Goal: Task Accomplishment & Management: Manage account settings

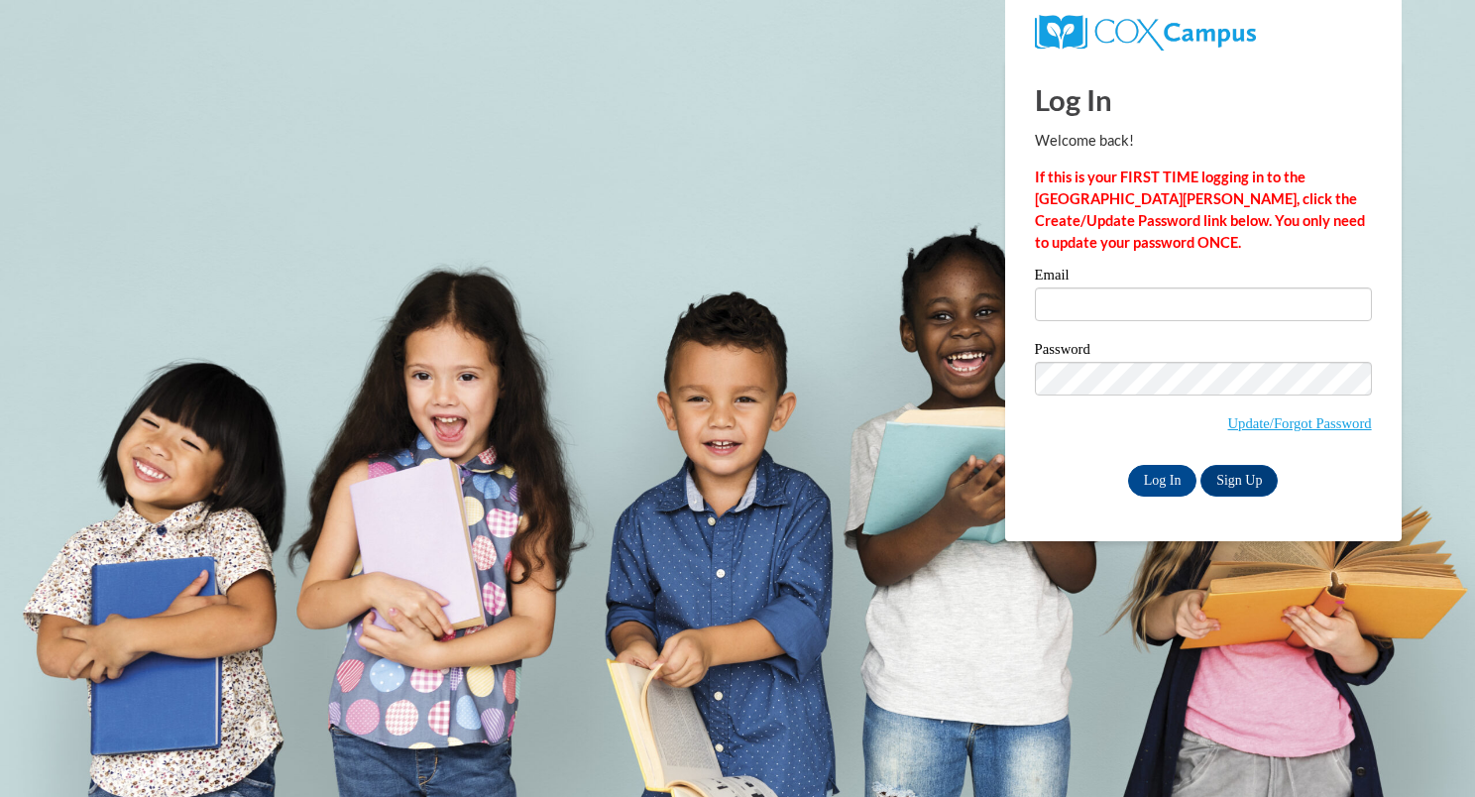
click at [1067, 307] on input "Email" at bounding box center [1203, 304] width 337 height 34
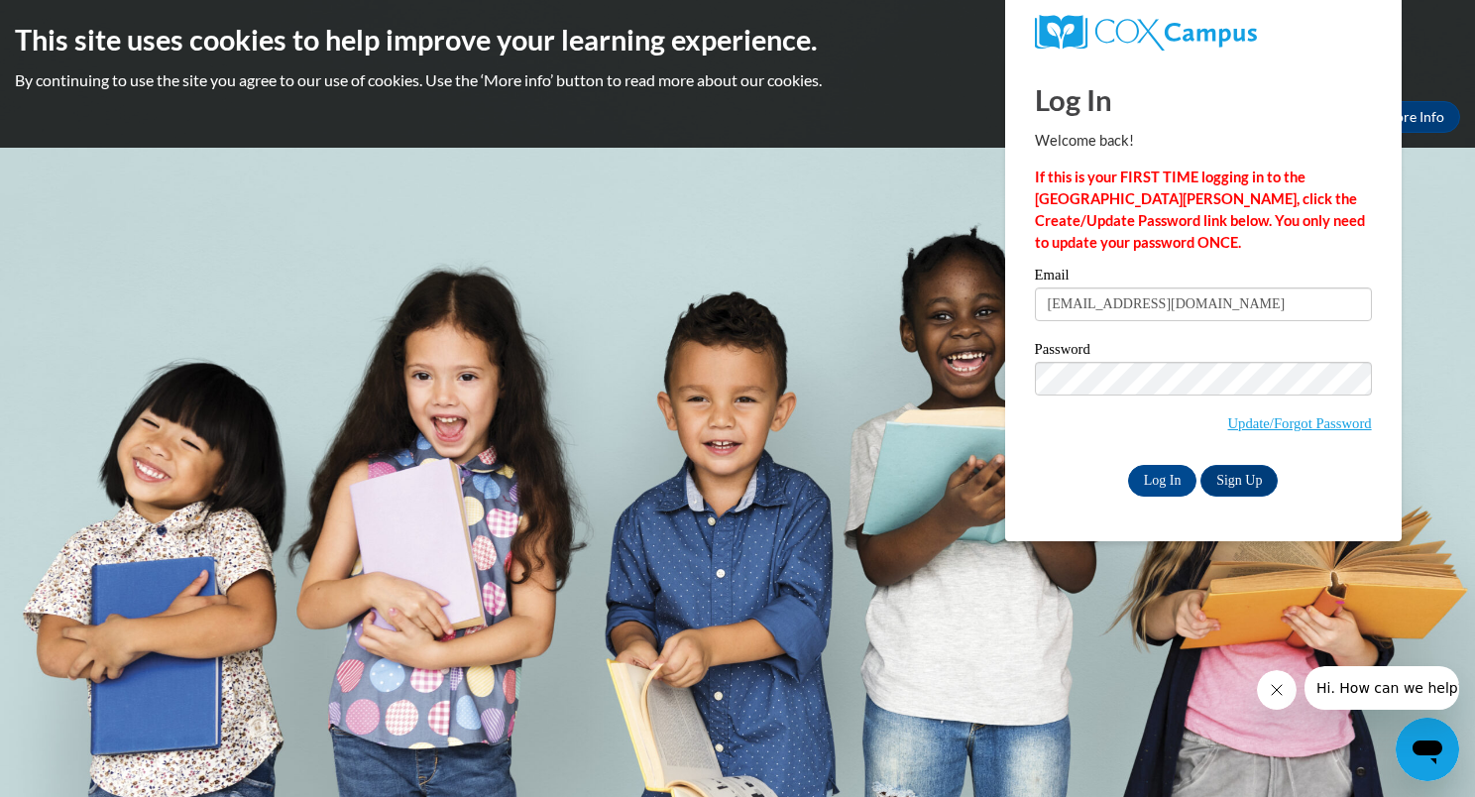
click at [1084, 294] on input "sjohnson@jjsle.com" at bounding box center [1203, 304] width 337 height 34
click at [1083, 301] on input "sjohnson@jjsle.com" at bounding box center [1203, 304] width 337 height 34
type input "sjohson@jjsle.com"
click at [1173, 479] on input "Log In" at bounding box center [1162, 481] width 69 height 32
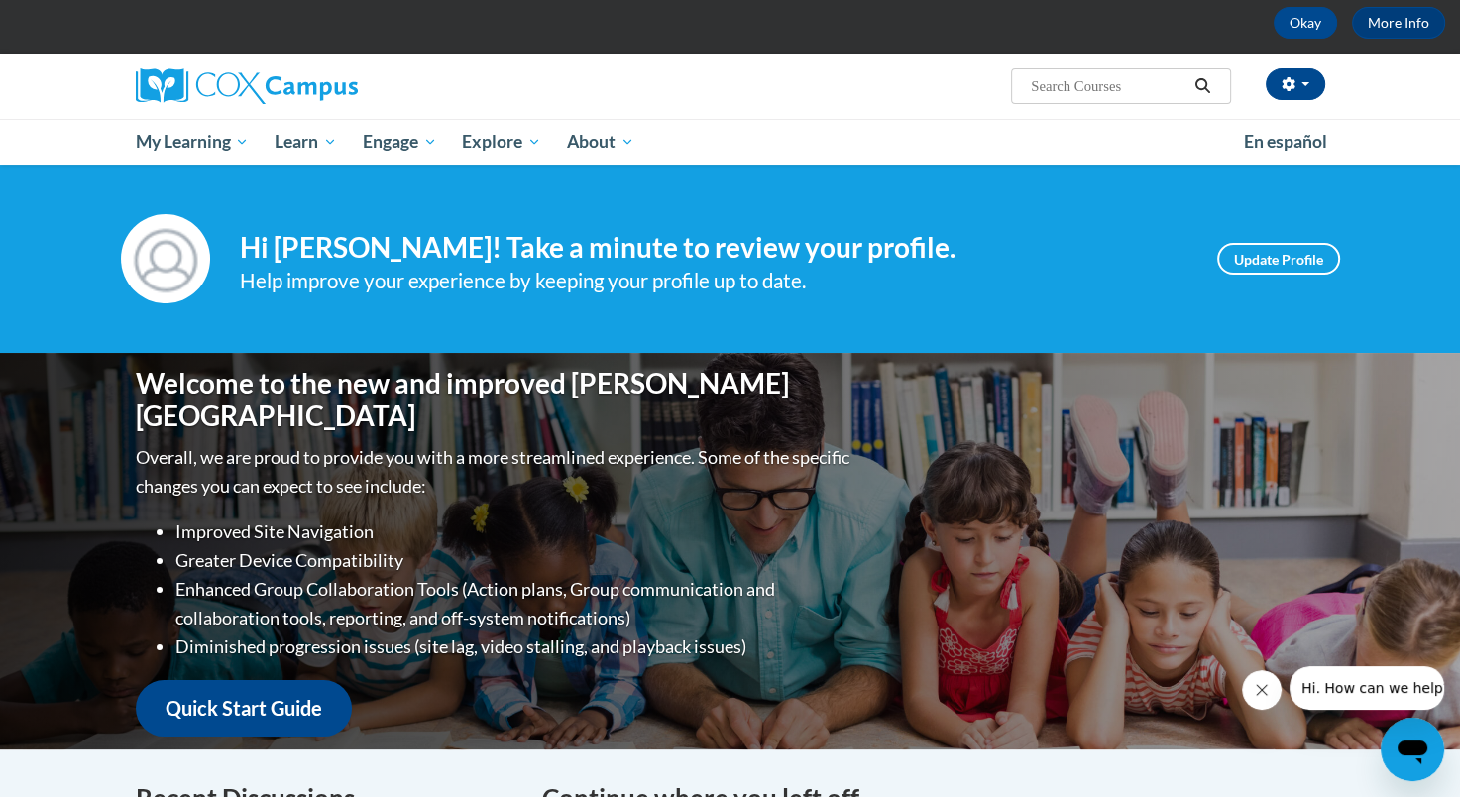
scroll to position [99, 0]
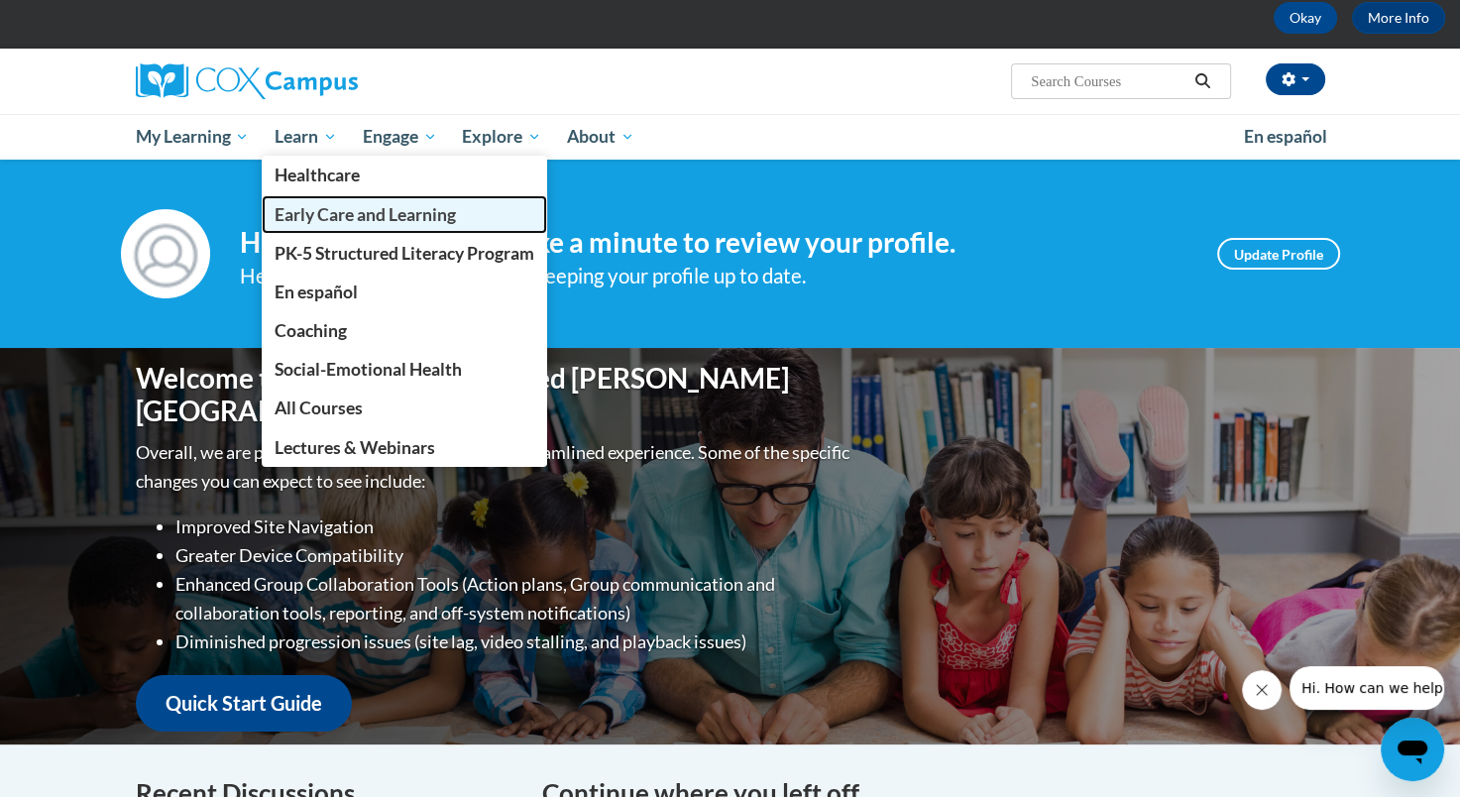
click at [305, 210] on span "Early Care and Learning" at bounding box center [365, 214] width 181 height 21
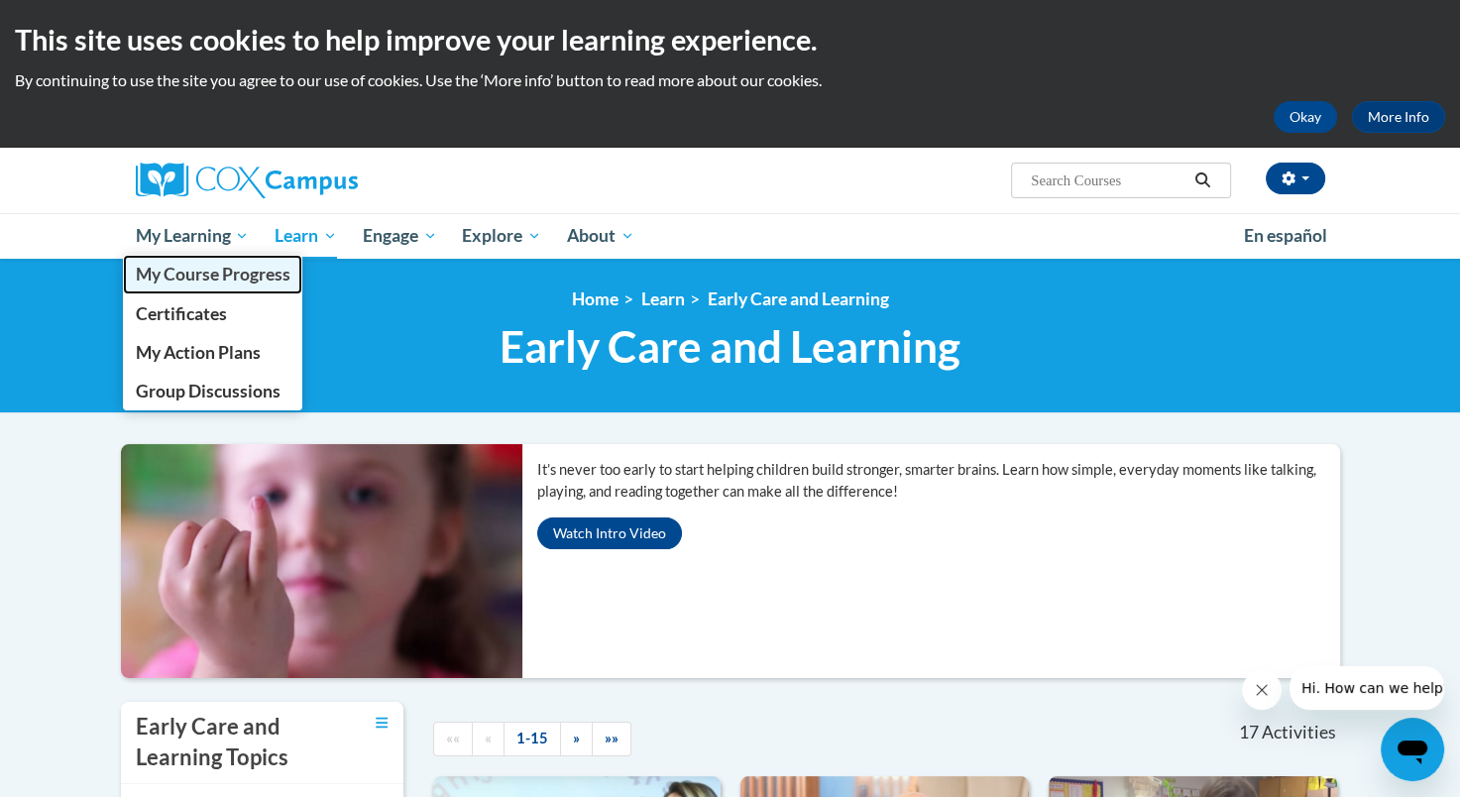
click at [238, 268] on span "My Course Progress" at bounding box center [212, 274] width 155 height 21
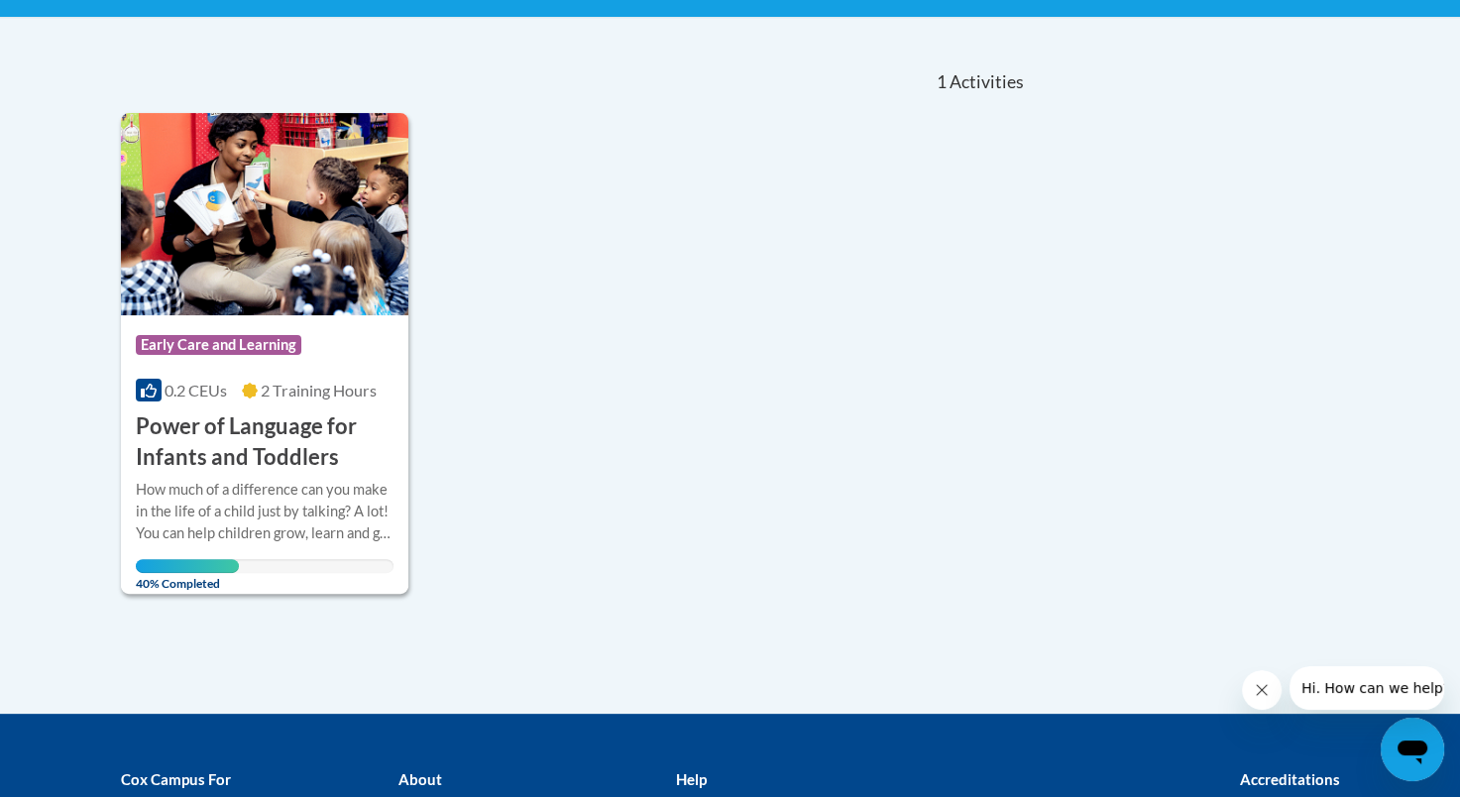
scroll to position [397, 0]
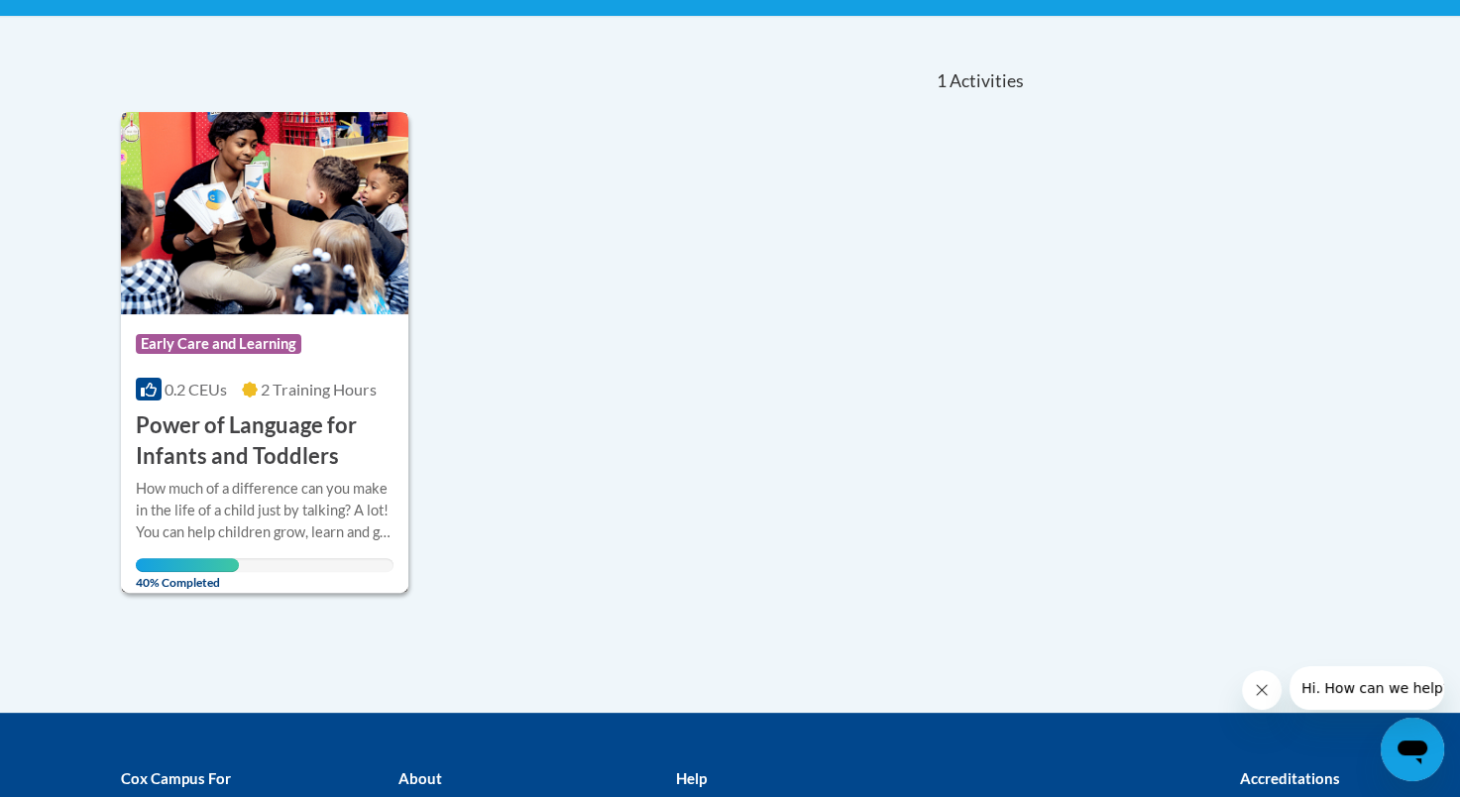
click at [258, 334] on span "Early Care and Learning" at bounding box center [219, 344] width 166 height 20
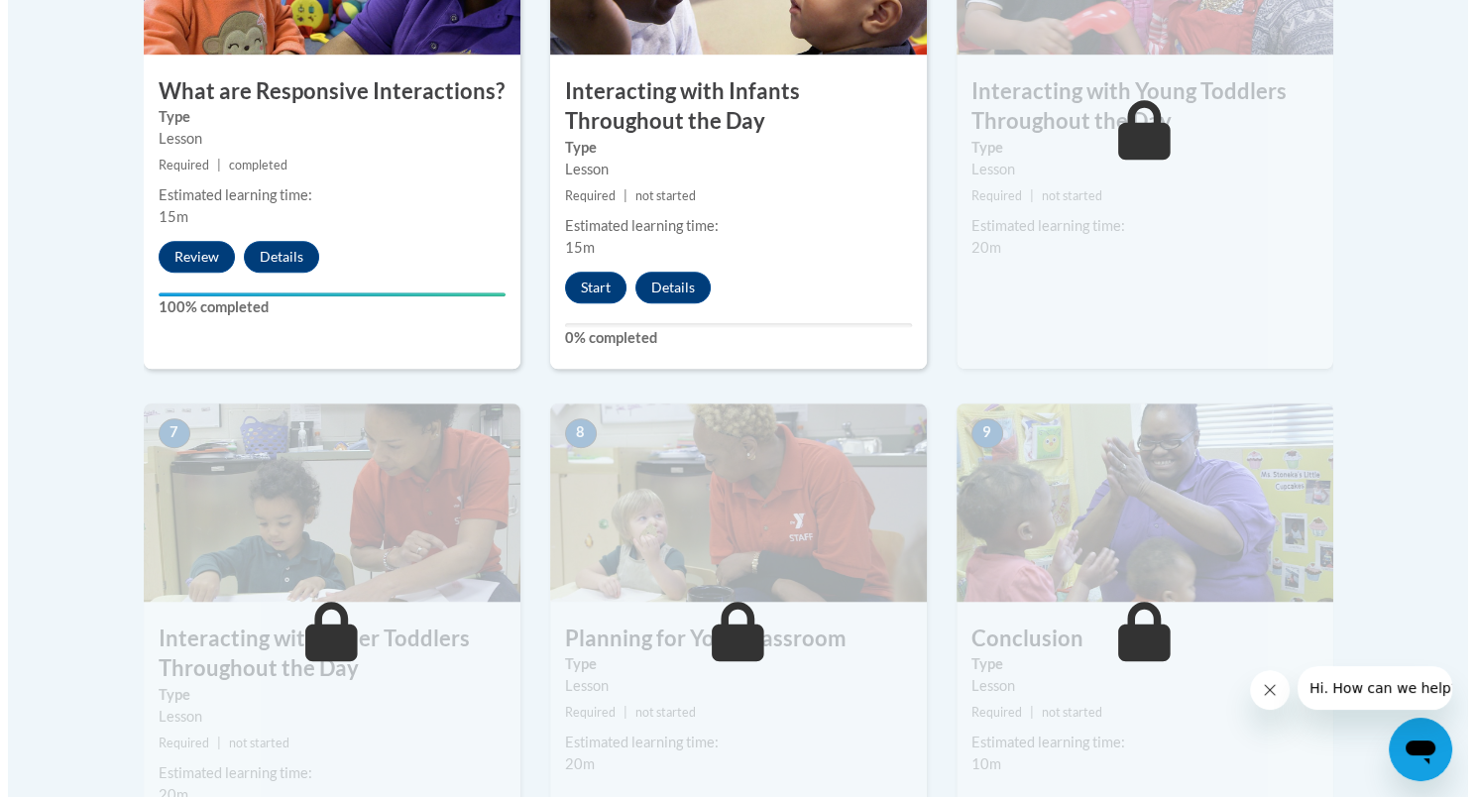
scroll to position [1388, 0]
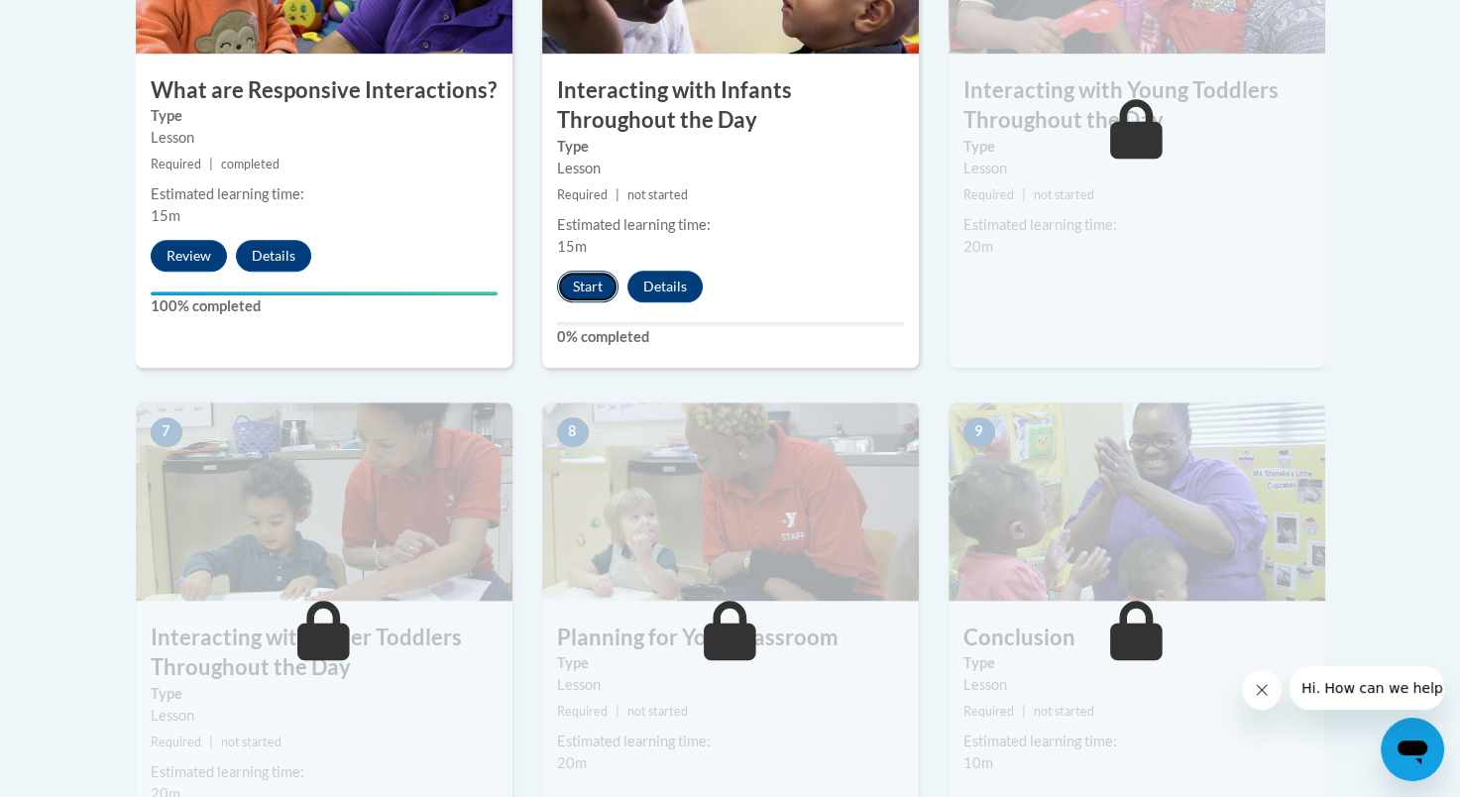
click at [601, 271] on button "Start" at bounding box center [587, 287] width 61 height 32
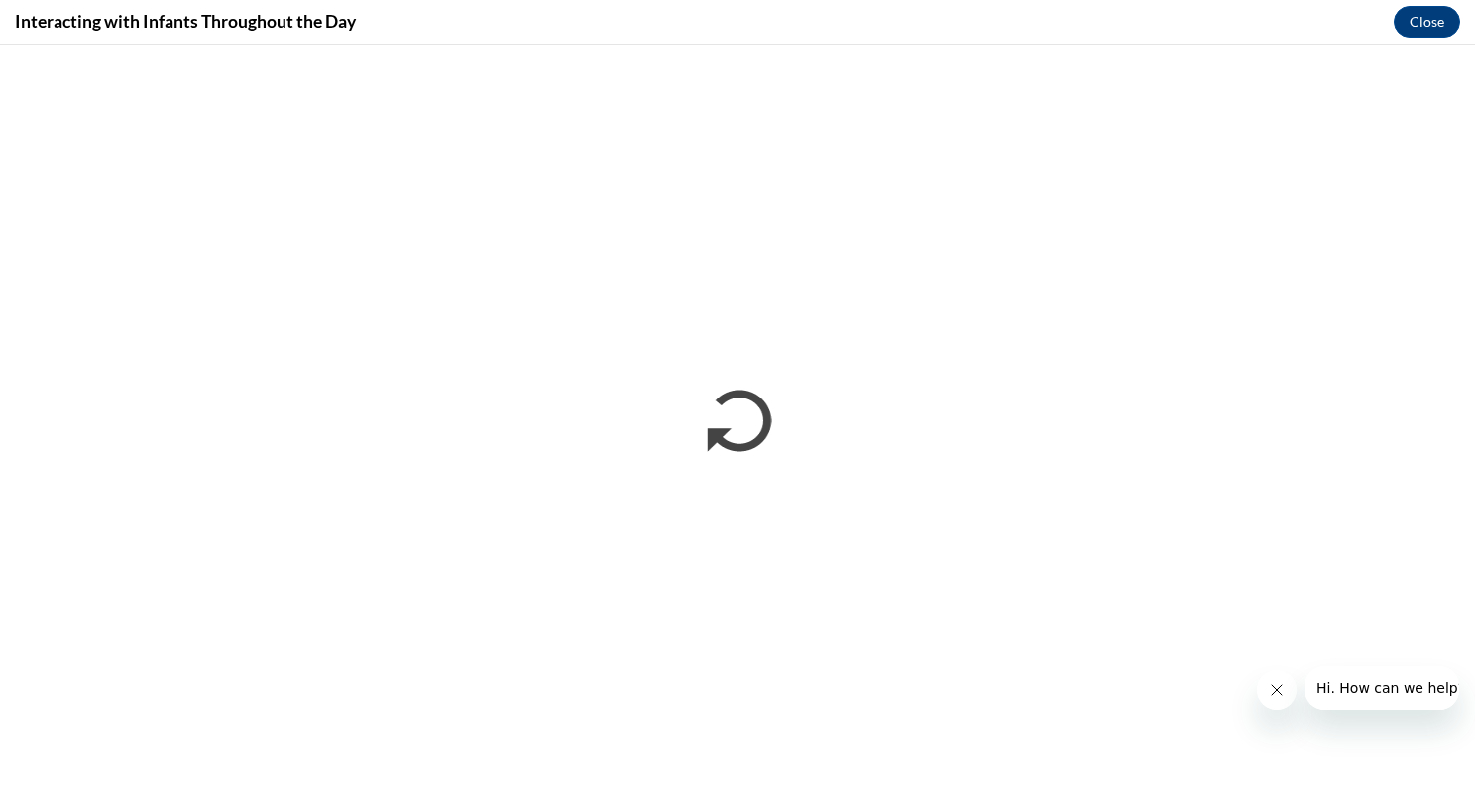
scroll to position [0, 0]
